Goal: Task Accomplishment & Management: Manage account settings

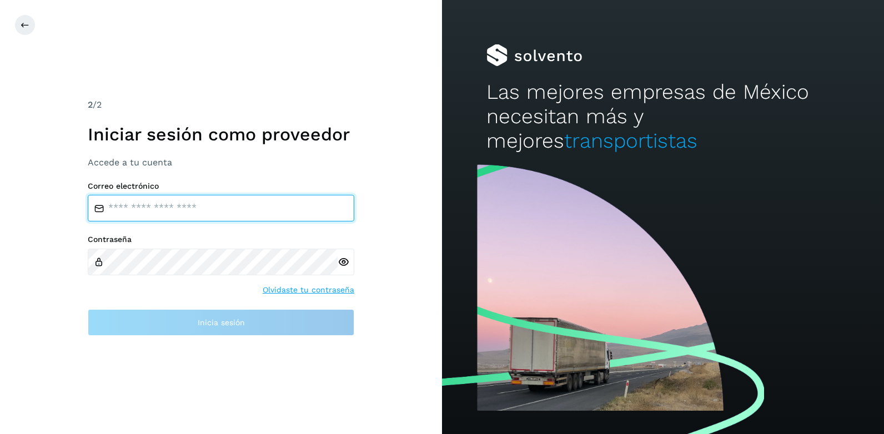
click at [241, 215] on input "email" at bounding box center [221, 208] width 266 height 27
paste input "**********"
type input "**********"
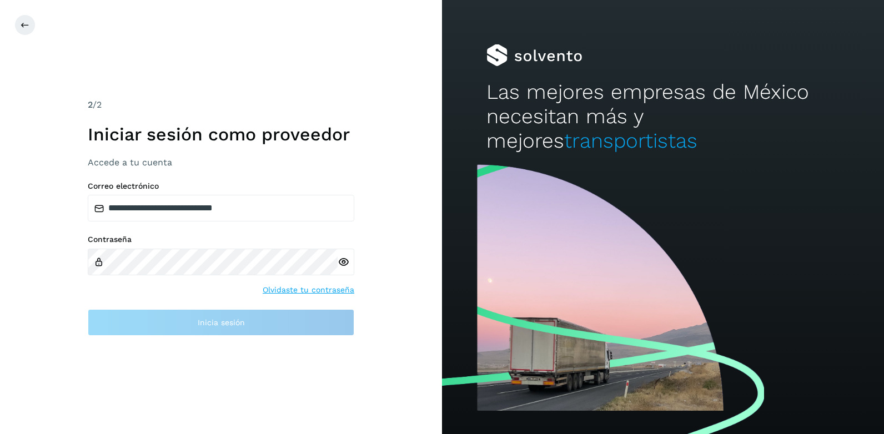
click at [339, 259] on icon at bounding box center [344, 262] width 12 height 12
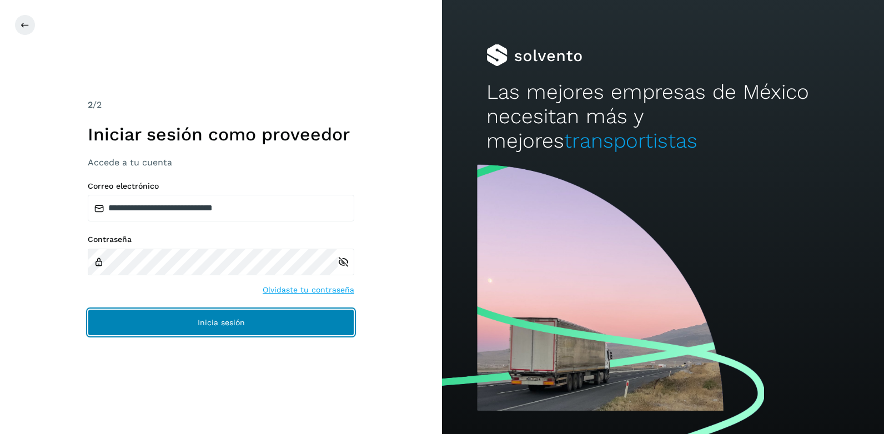
click at [174, 325] on button "Inicia sesión" at bounding box center [221, 322] width 266 height 27
click at [255, 321] on button "Inicia sesión" at bounding box center [221, 322] width 266 height 27
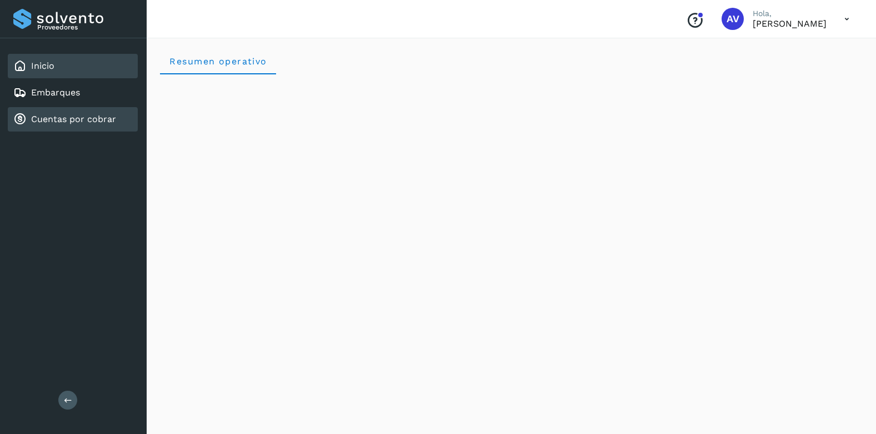
click at [63, 120] on link "Cuentas por cobrar" at bounding box center [73, 119] width 85 height 11
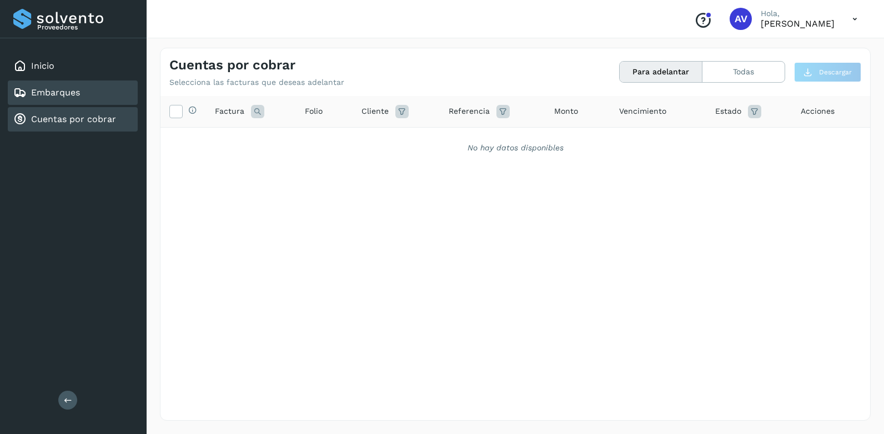
click at [67, 87] on div "Embarques" at bounding box center [46, 92] width 67 height 13
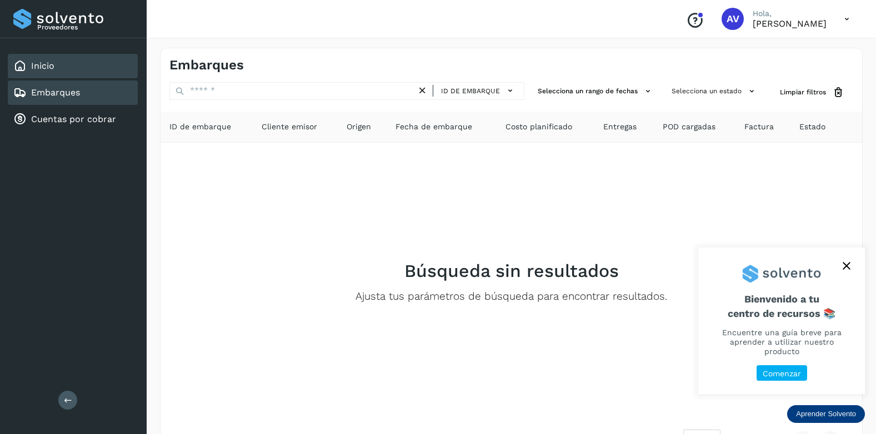
click at [39, 70] on link "Inicio" at bounding box center [42, 66] width 23 height 11
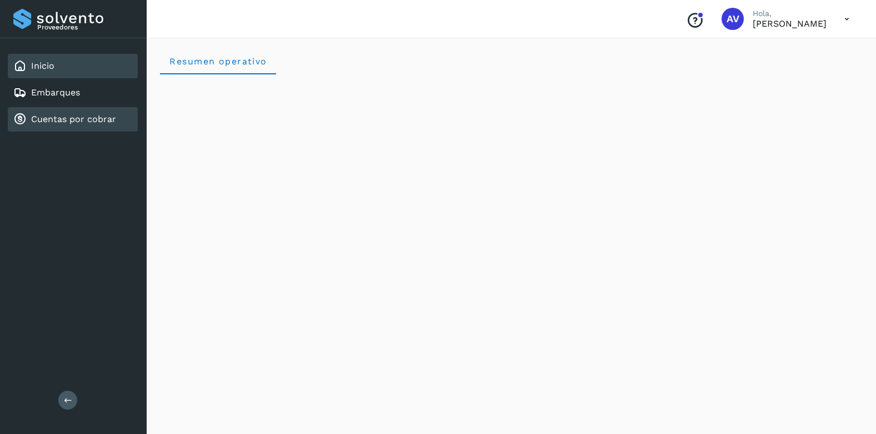
click at [103, 122] on link "Cuentas por cobrar" at bounding box center [73, 119] width 85 height 11
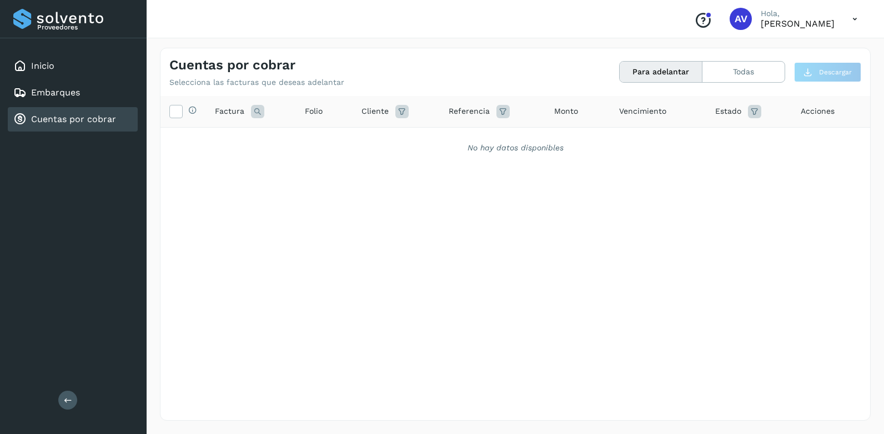
click at [476, 250] on div "Selecciona todas las facturas disponibles para adelanto Factura Folio Cliente R…" at bounding box center [515, 235] width 710 height 279
